Goal: Find specific page/section: Find specific page/section

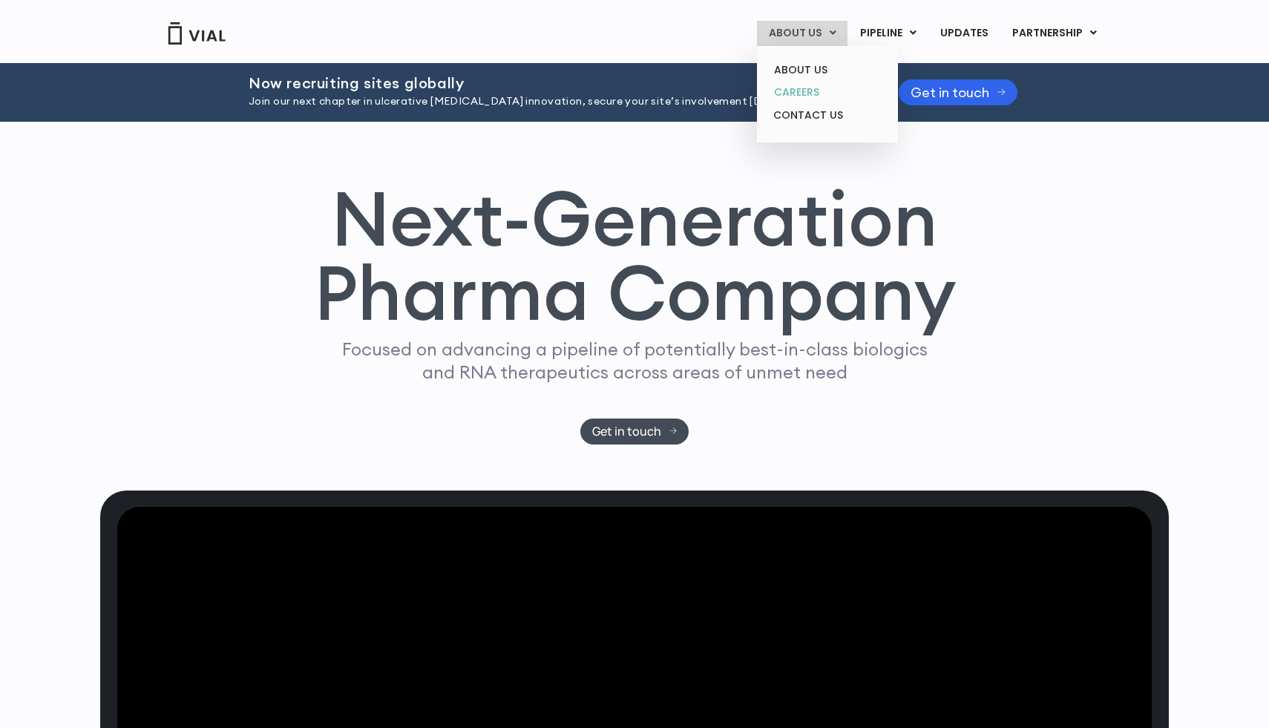
click at [816, 98] on link "CAREERS" at bounding box center [827, 92] width 130 height 23
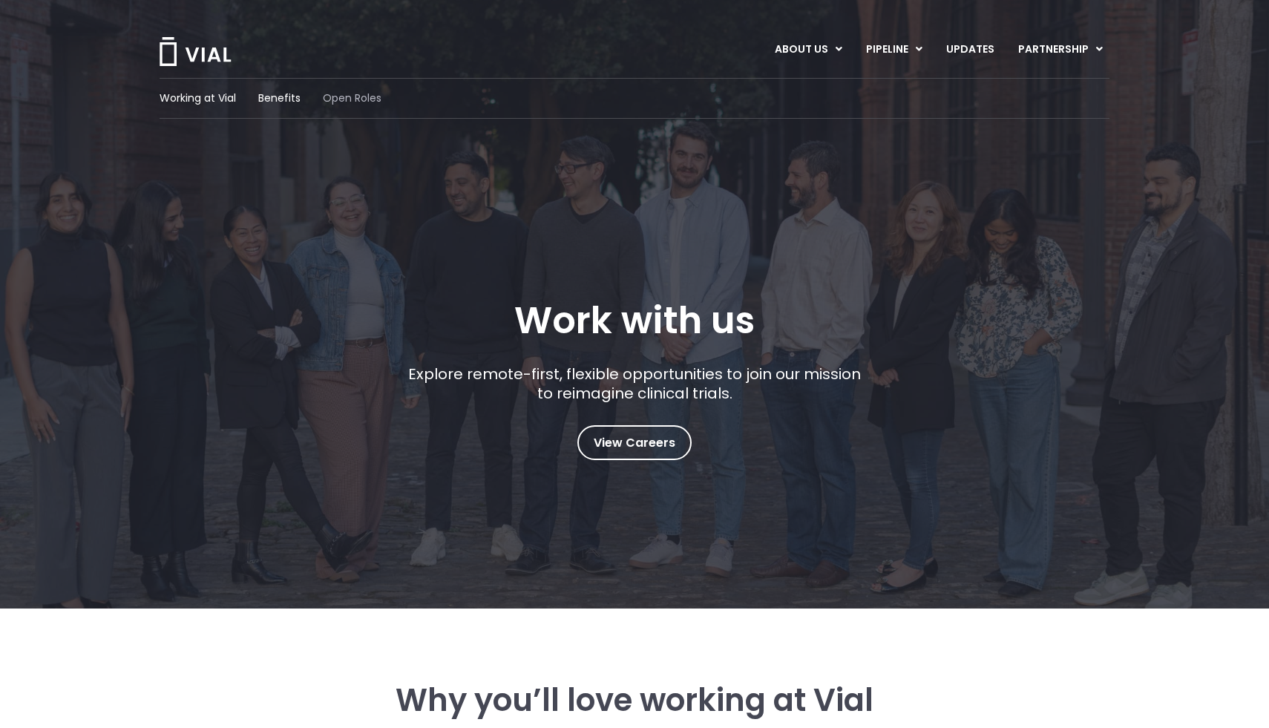
click at [332, 91] on span "Open Roles" at bounding box center [352, 99] width 59 height 16
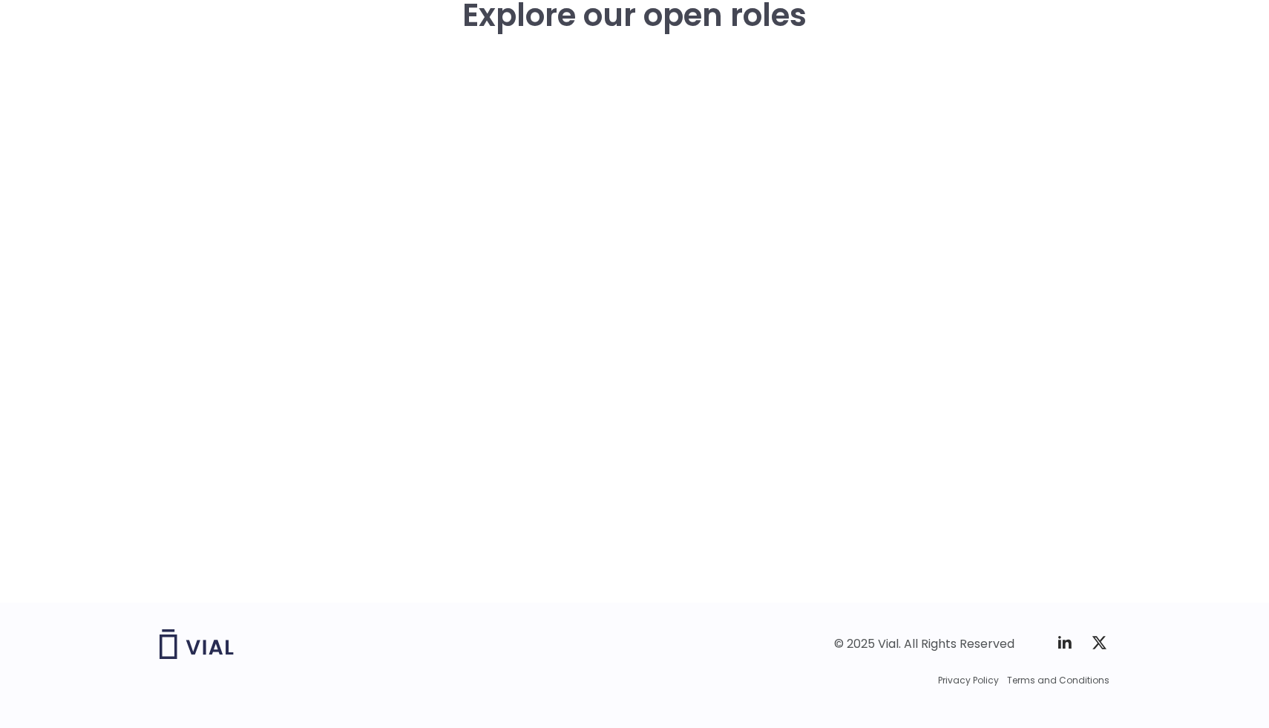
scroll to position [2181, 0]
